Goal: Task Accomplishment & Management: Use online tool/utility

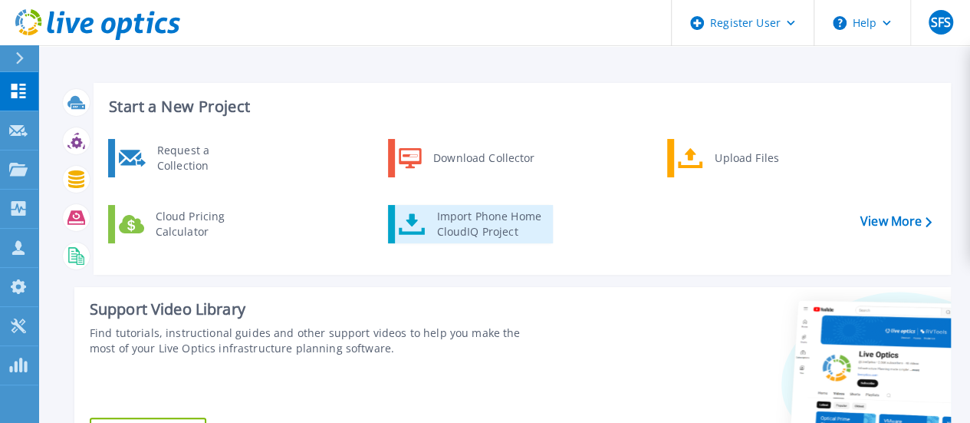
click at [403, 228] on icon at bounding box center [412, 224] width 27 height 22
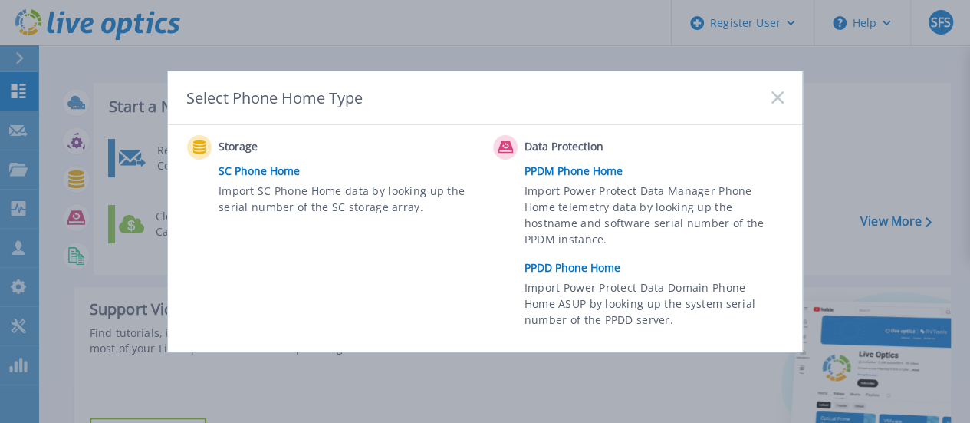
click at [791, 101] on div "Select Phone Home Type" at bounding box center [485, 98] width 634 height 54
click at [784, 100] on icon at bounding box center [777, 97] width 12 height 12
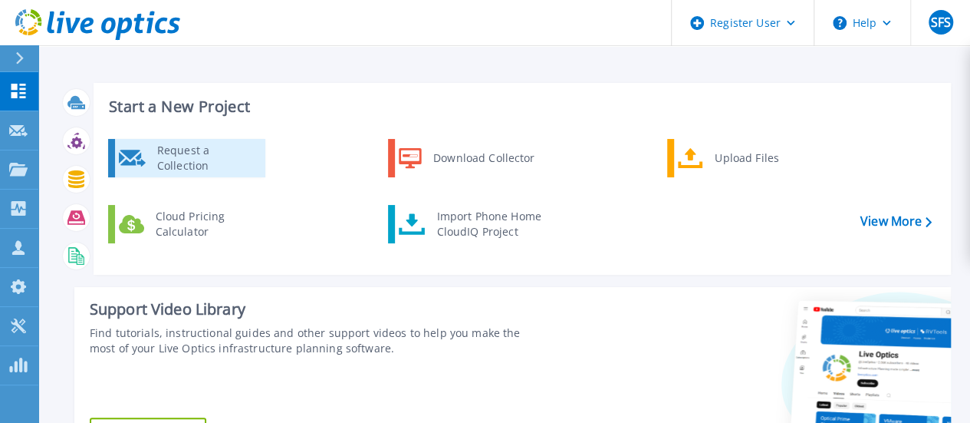
click at [238, 163] on div "Request a Collection" at bounding box center [206, 158] width 112 height 31
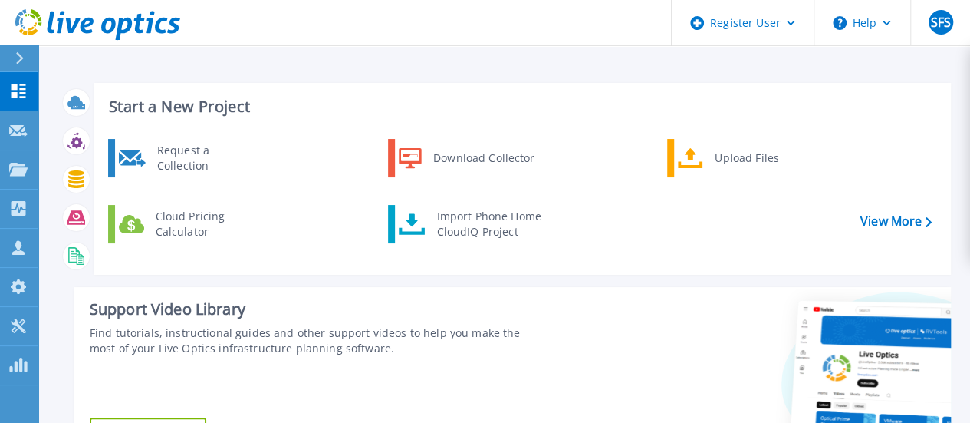
drag, startPoint x: 328, startPoint y: 108, endPoint x: 321, endPoint y: 111, distance: 8.3
click at [321, 111] on h3 "Start a New Project" at bounding box center [520, 106] width 822 height 17
